Goal: Communication & Community: Connect with others

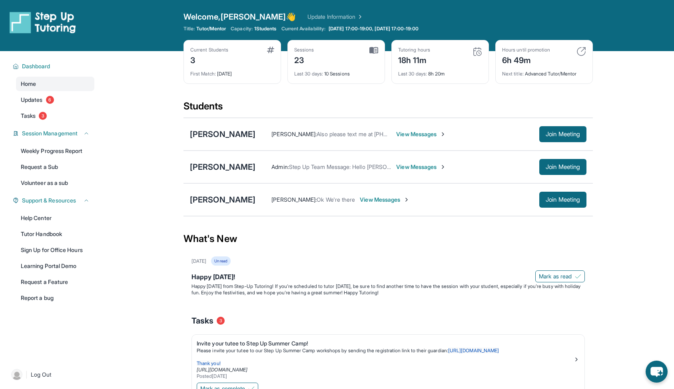
click at [417, 134] on span "View Messages" at bounding box center [421, 134] width 50 height 8
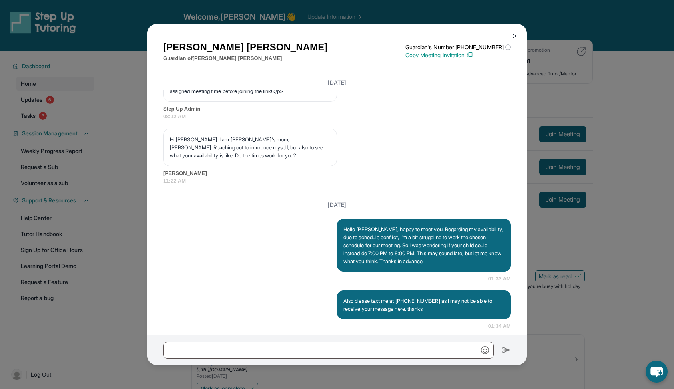
scroll to position [562, 0]
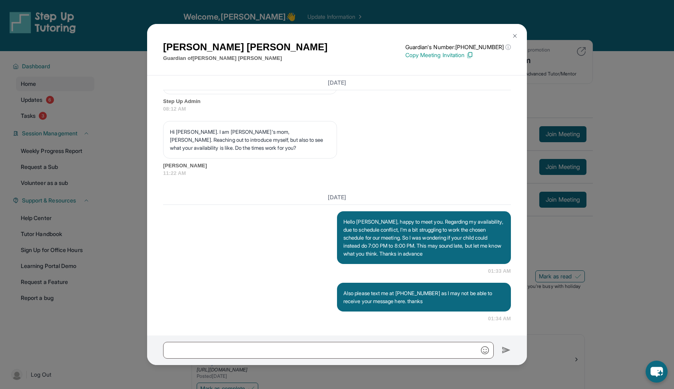
click at [519, 33] on button at bounding box center [515, 36] width 16 height 16
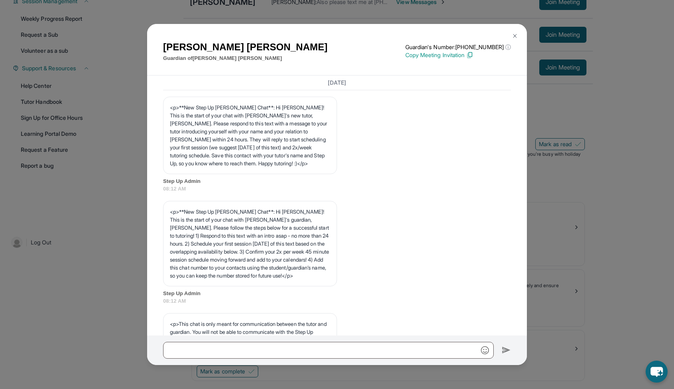
scroll to position [562, 0]
